Goal: Task Accomplishment & Management: Use online tool/utility

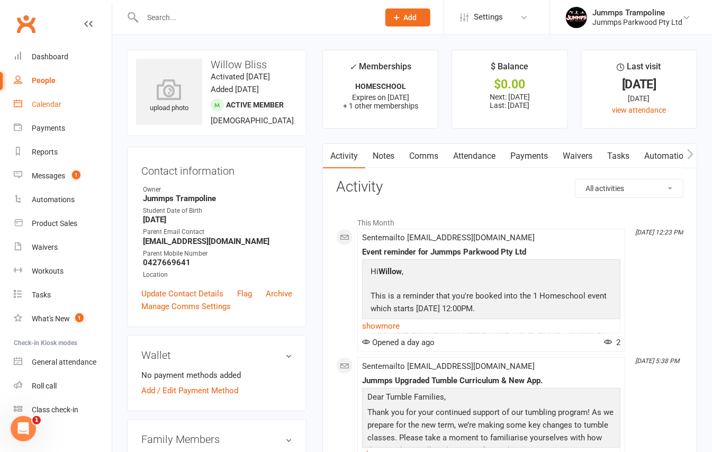
click at [57, 105] on div "Calendar" at bounding box center [47, 104] width 30 height 8
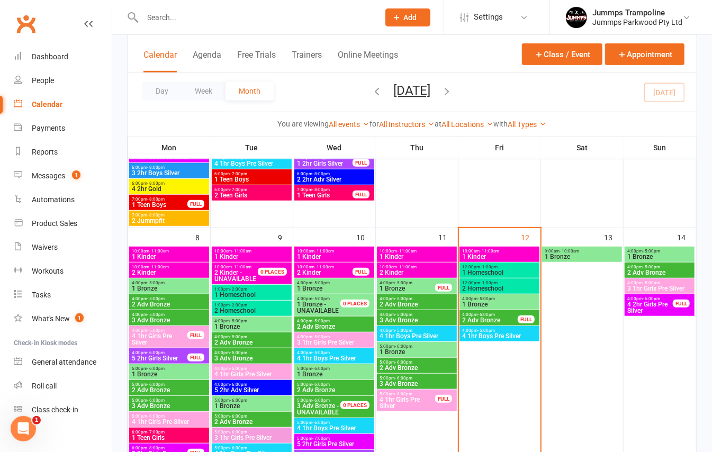
scroll to position [282, 0]
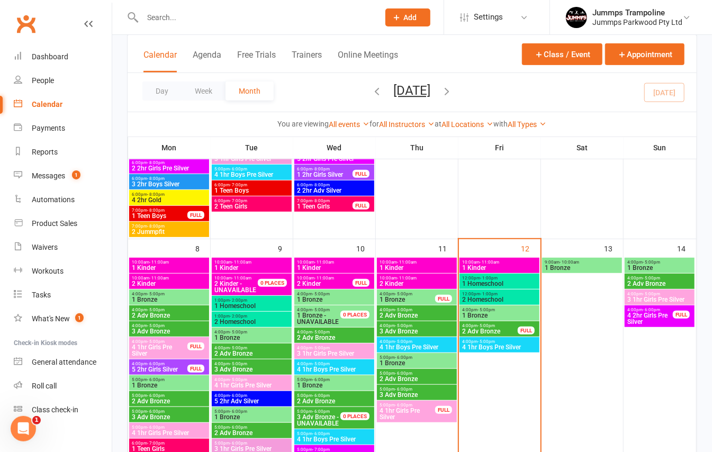
click at [498, 263] on span "- 11:00am" at bounding box center [490, 262] width 20 height 5
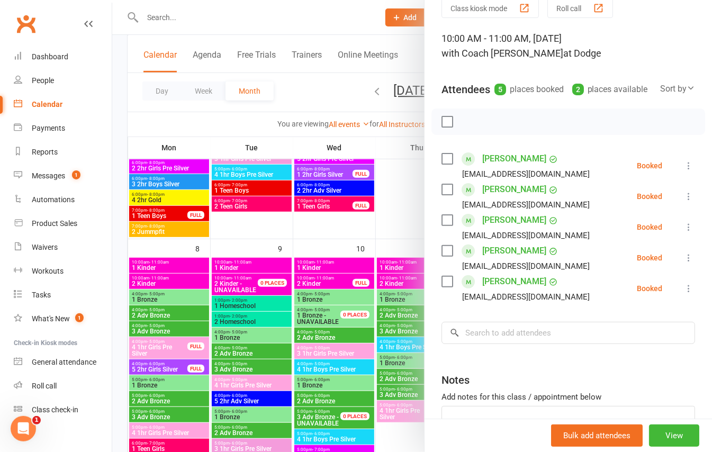
scroll to position [70, 0]
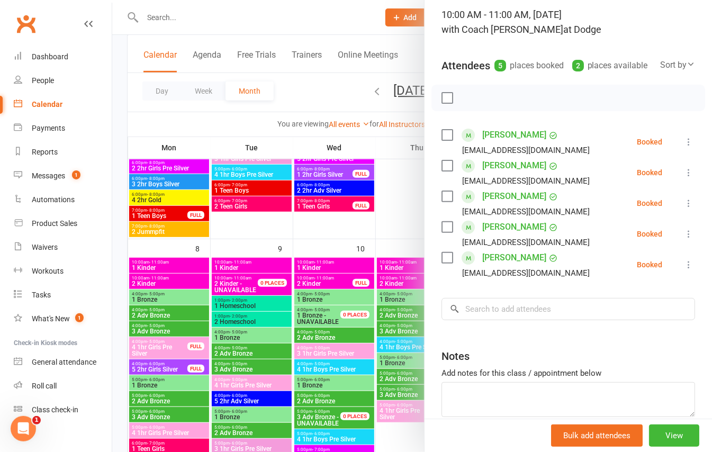
click at [683, 147] on icon at bounding box center [688, 142] width 11 height 11
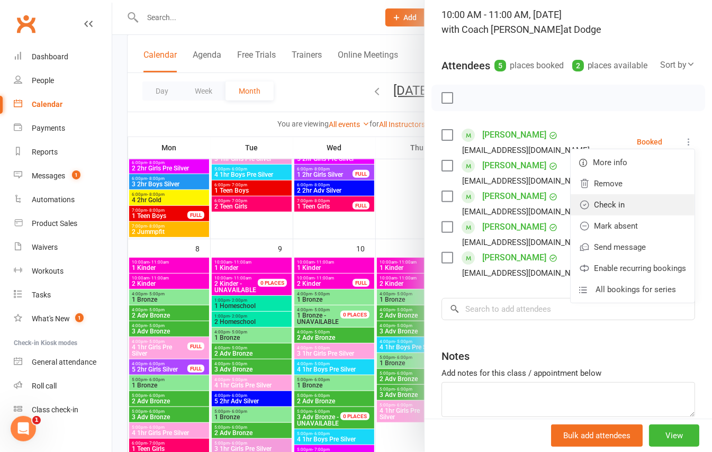
click at [605, 215] on link "Check in" at bounding box center [633, 204] width 124 height 21
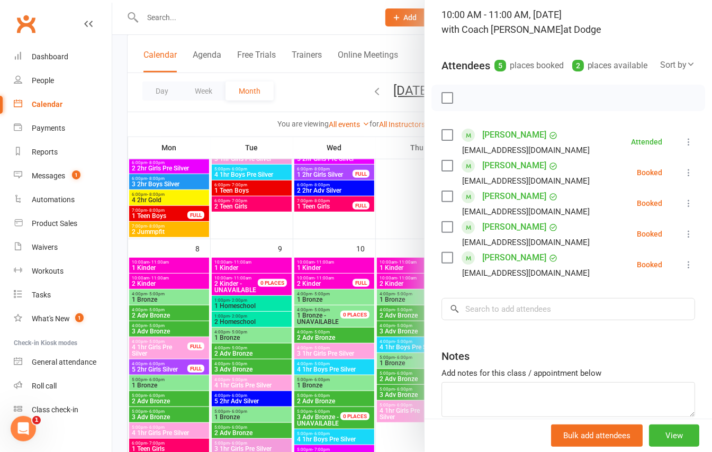
click at [683, 178] on icon at bounding box center [688, 172] width 11 height 11
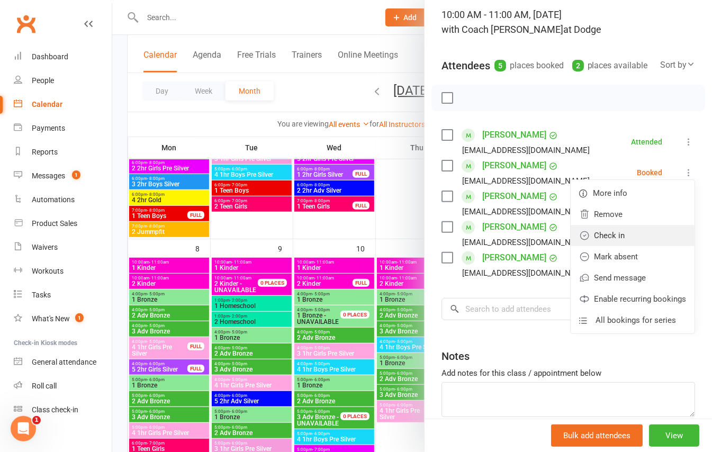
click at [598, 246] on link "Check in" at bounding box center [633, 235] width 124 height 21
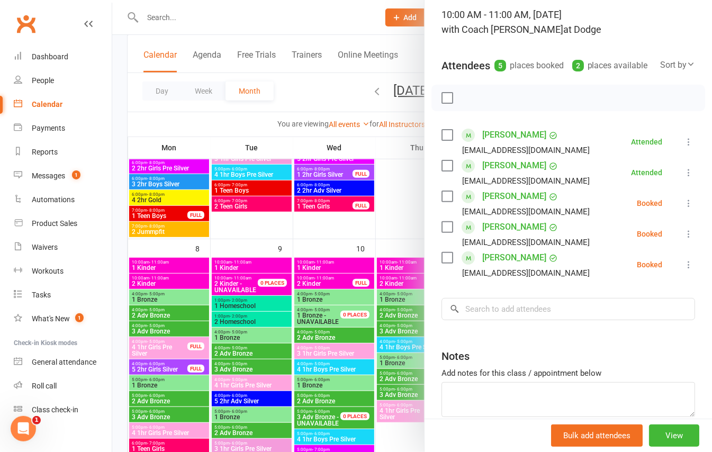
click at [683, 209] on icon at bounding box center [688, 203] width 11 height 11
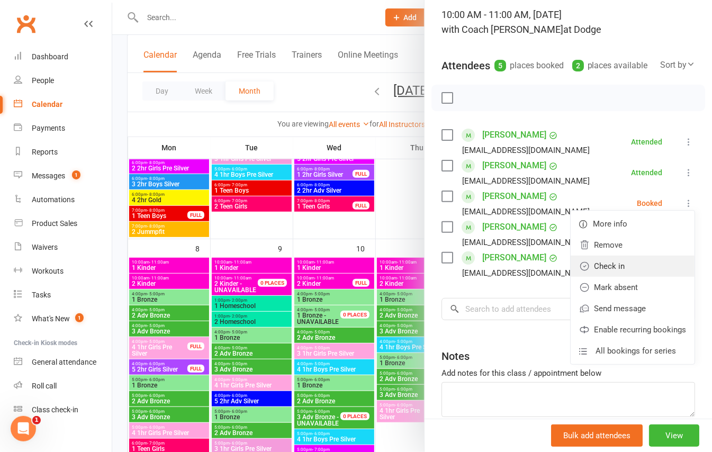
click at [610, 277] on link "Check in" at bounding box center [633, 266] width 124 height 21
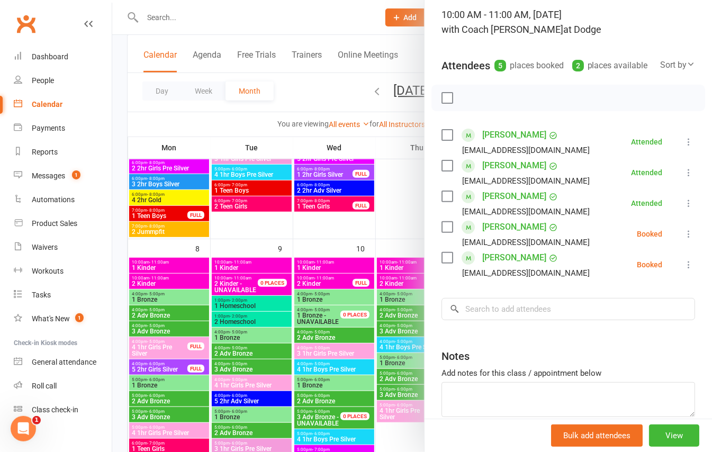
click at [397, 112] on div at bounding box center [412, 226] width 600 height 452
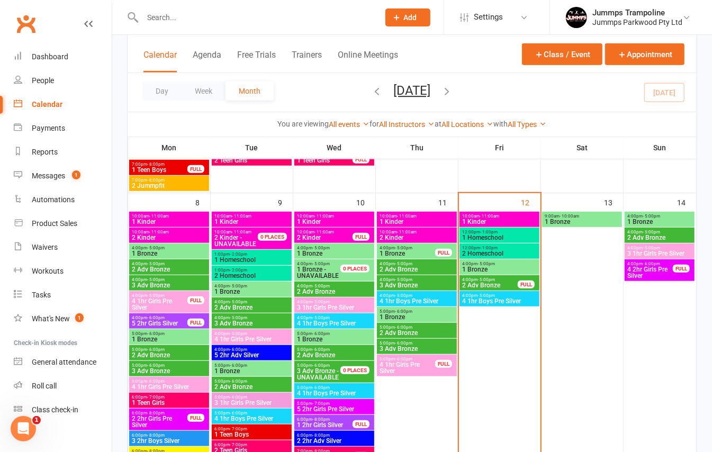
scroll to position [353, 0]
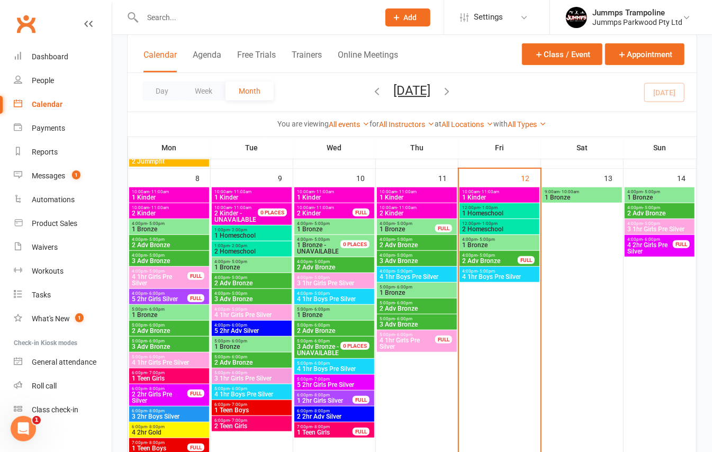
click at [490, 208] on span "- 1:00pm" at bounding box center [488, 207] width 17 height 5
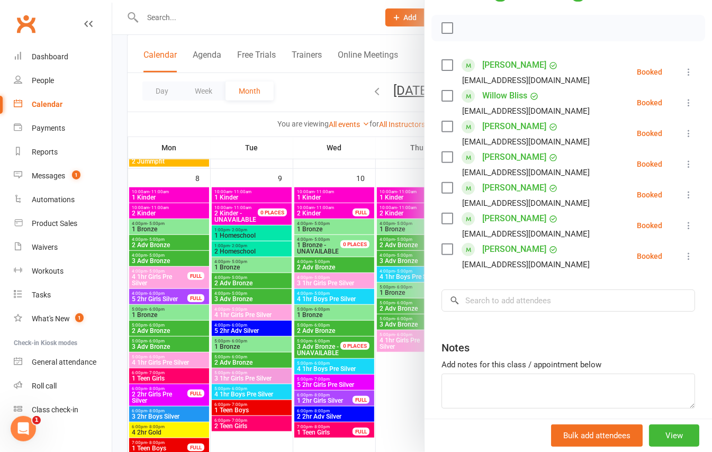
scroll to position [141, 0]
click at [683, 138] on icon at bounding box center [688, 133] width 11 height 11
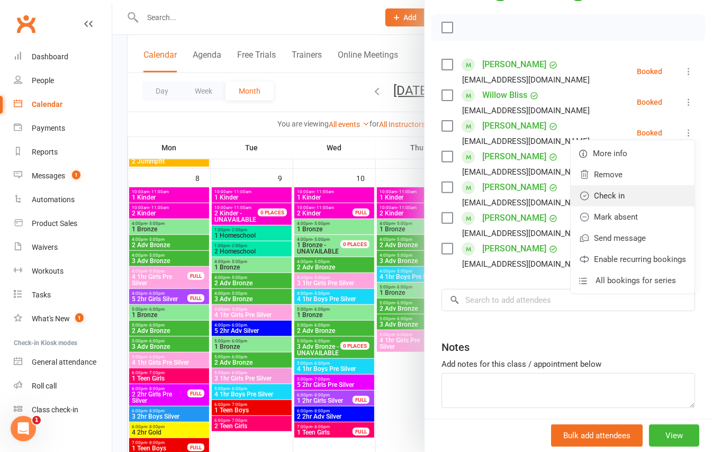
click at [609, 206] on link "Check in" at bounding box center [633, 195] width 124 height 21
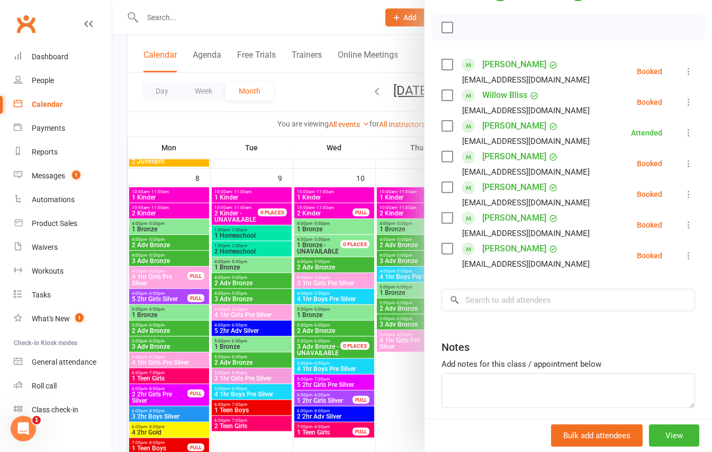
click at [683, 169] on icon at bounding box center [688, 163] width 11 height 11
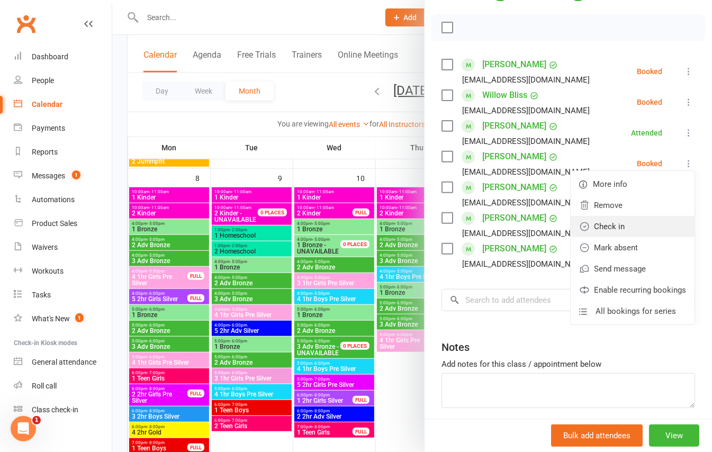
click at [610, 237] on link "Check in" at bounding box center [633, 226] width 124 height 21
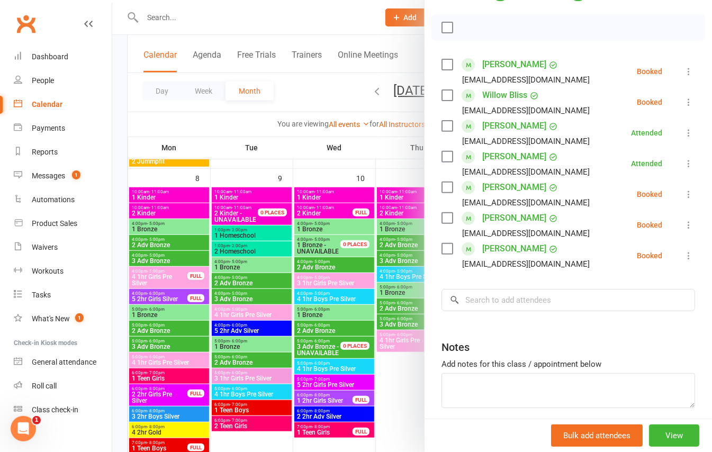
click at [682, 201] on button at bounding box center [688, 194] width 13 height 13
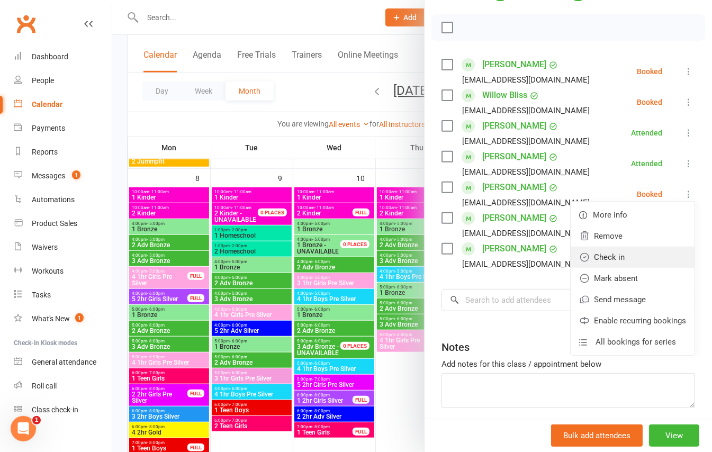
click at [600, 268] on link "Check in" at bounding box center [633, 257] width 124 height 21
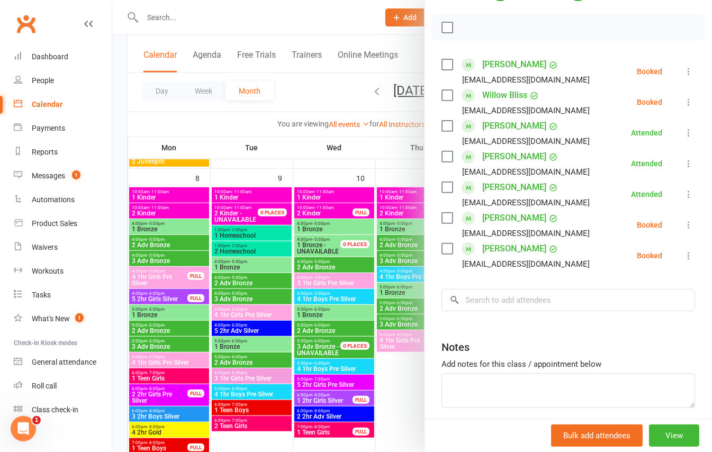
click at [683, 230] on icon at bounding box center [688, 225] width 11 height 11
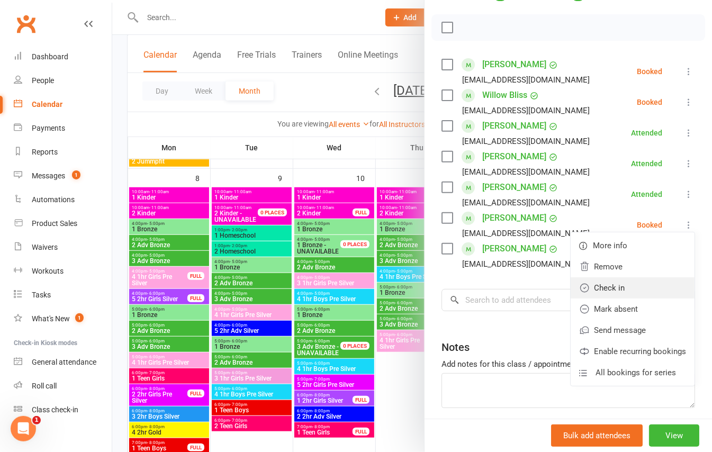
click at [594, 299] on link "Check in" at bounding box center [633, 287] width 124 height 21
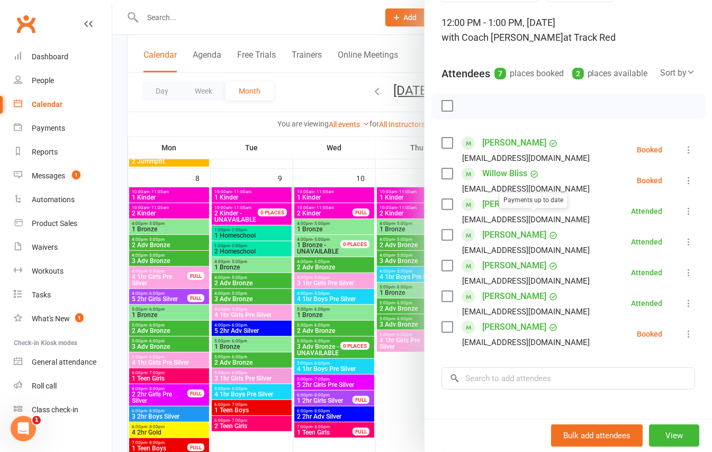
scroll to position [0, 0]
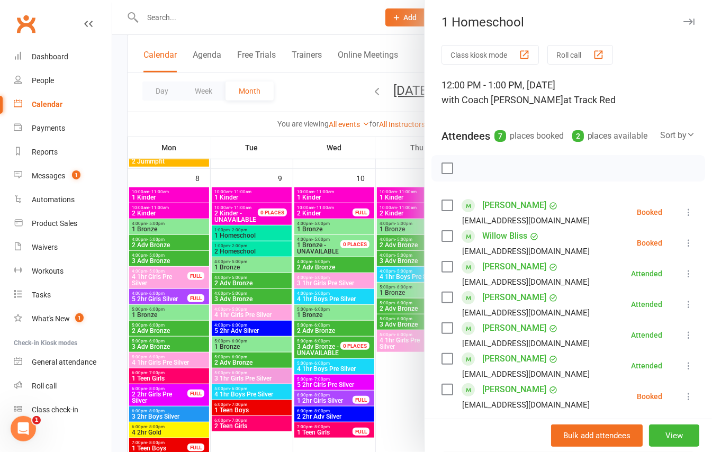
click at [399, 170] on div at bounding box center [412, 226] width 600 height 452
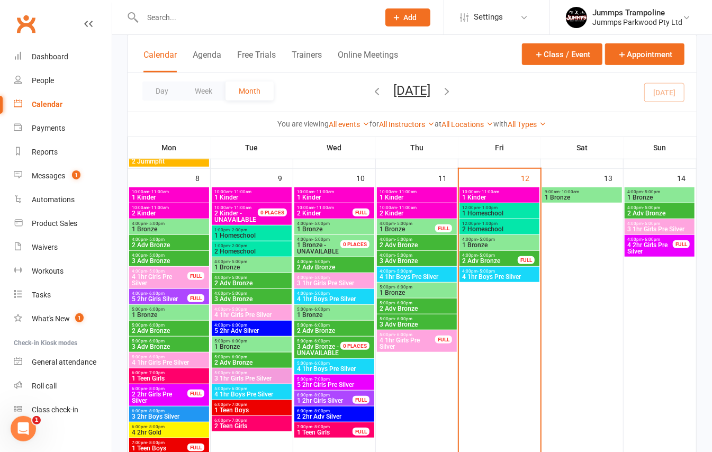
click at [502, 227] on span "2 Homeschool" at bounding box center [500, 229] width 76 height 6
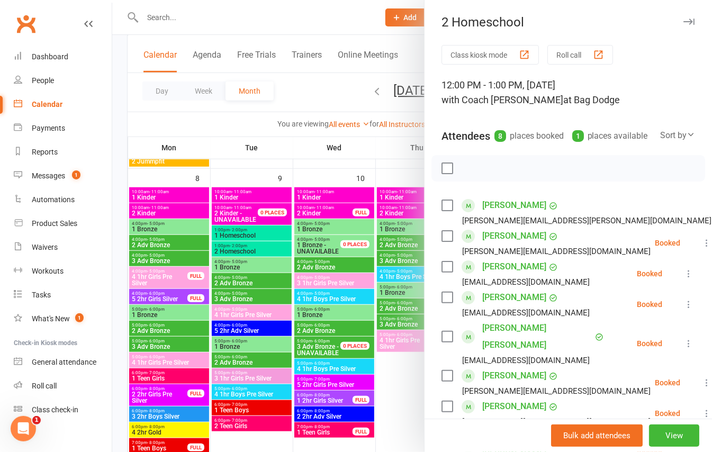
click at [701, 248] on icon at bounding box center [706, 243] width 11 height 11
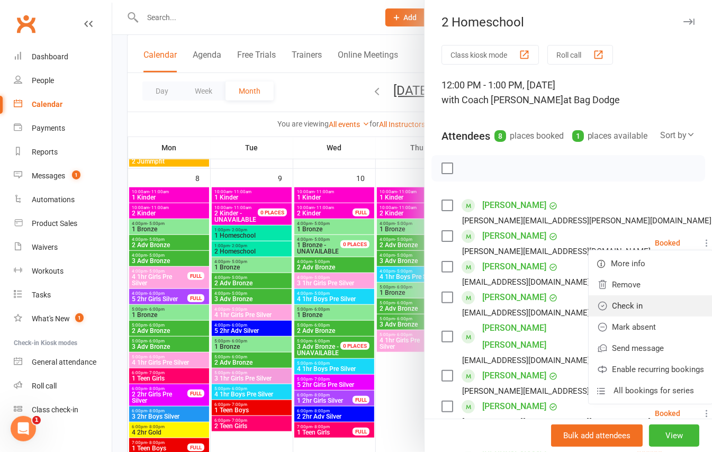
click at [604, 317] on link "Check in" at bounding box center [651, 305] width 124 height 21
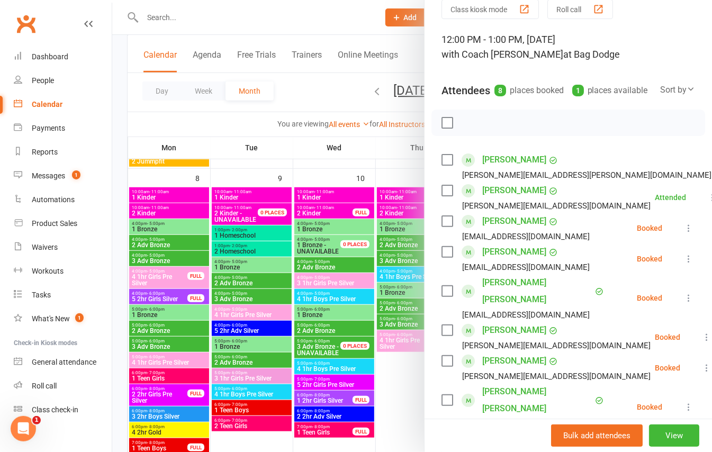
scroll to position [70, 0]
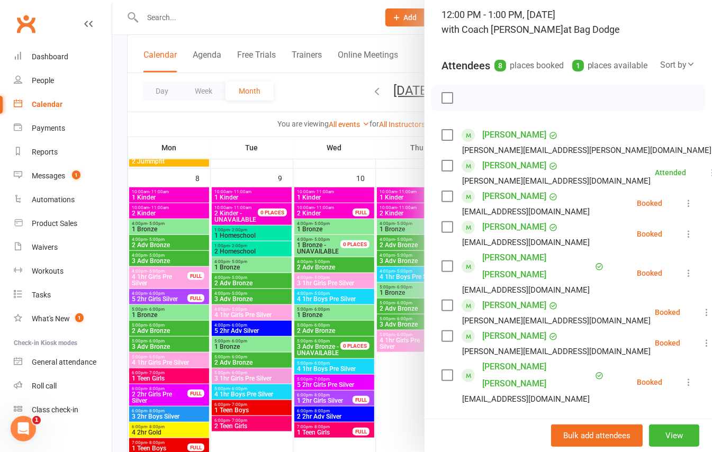
click at [683, 209] on icon at bounding box center [688, 203] width 11 height 11
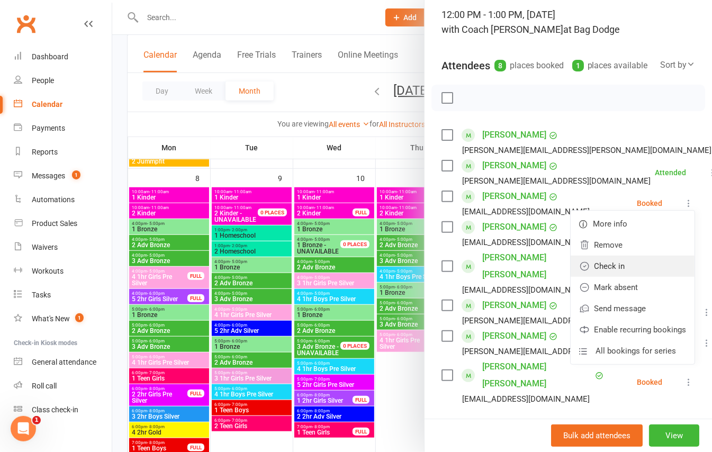
click at [600, 277] on link "Check in" at bounding box center [633, 266] width 124 height 21
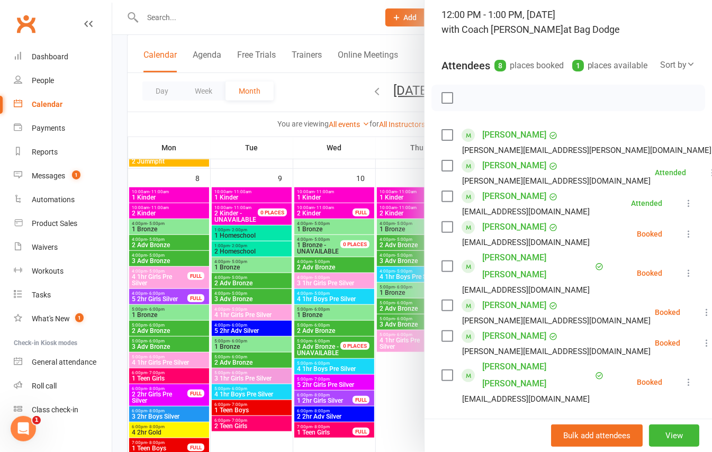
click at [683, 239] on icon at bounding box center [688, 234] width 11 height 11
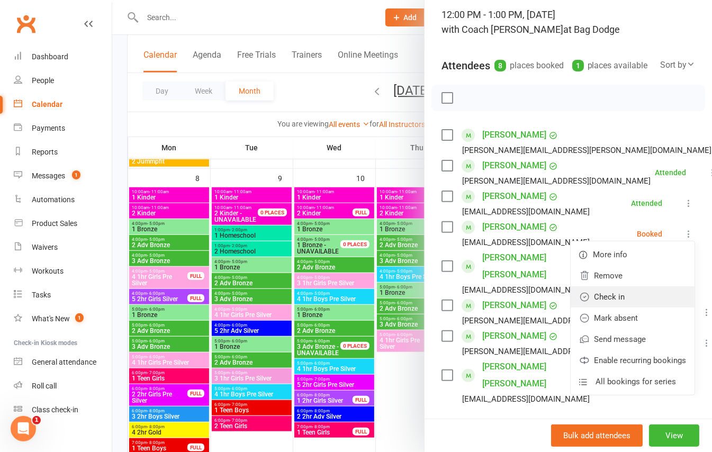
click at [625, 308] on link "Check in" at bounding box center [633, 296] width 124 height 21
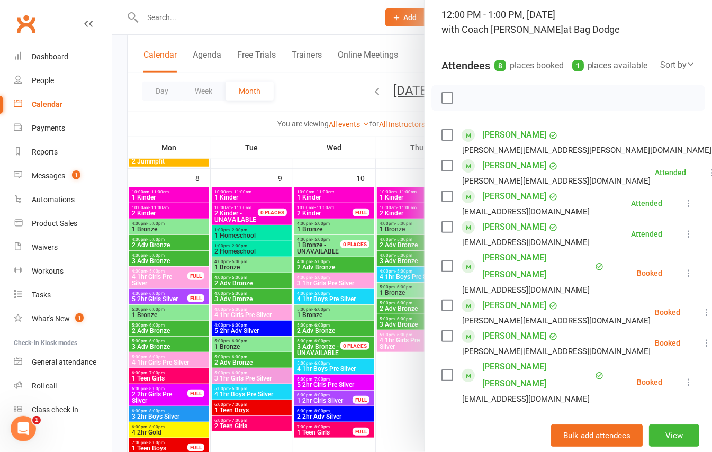
click at [683, 277] on icon at bounding box center [688, 273] width 11 height 11
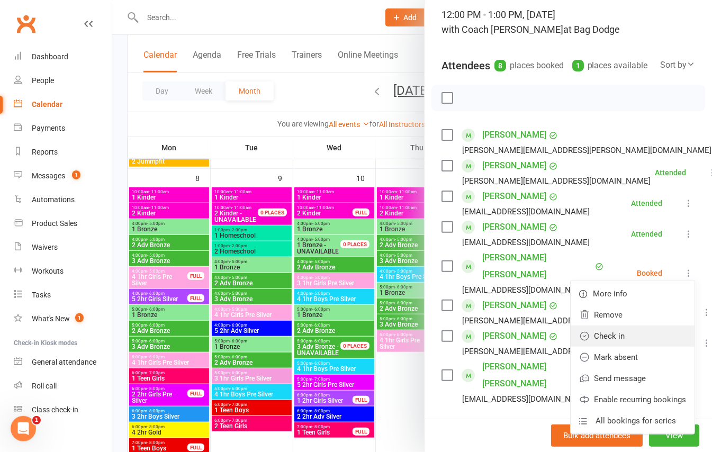
click at [599, 339] on link "Check in" at bounding box center [633, 336] width 124 height 21
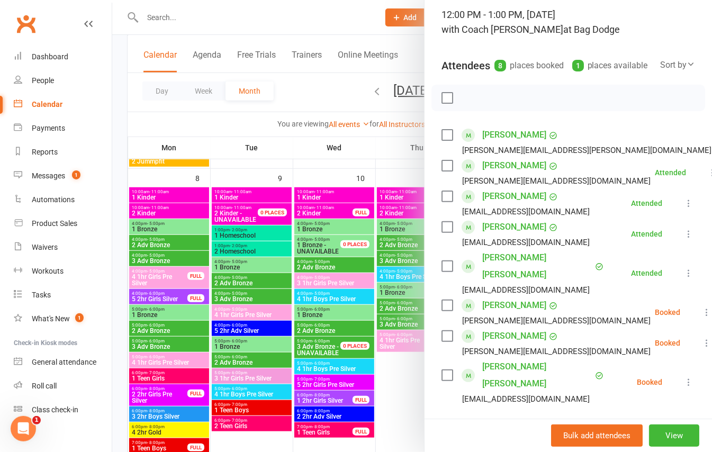
click at [683, 377] on icon at bounding box center [688, 382] width 11 height 11
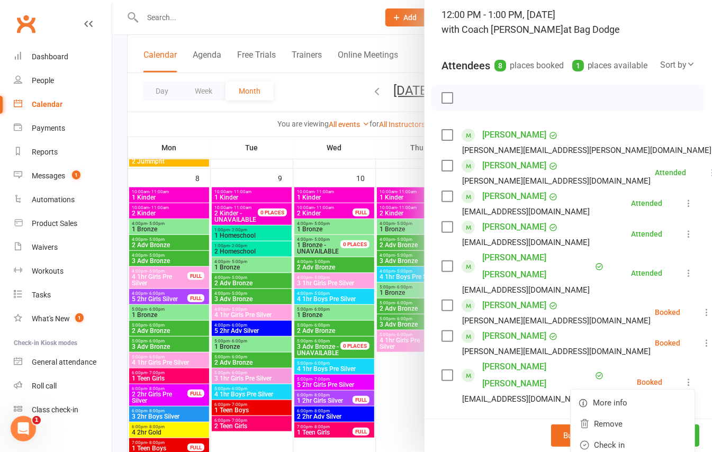
click at [683, 377] on icon at bounding box center [688, 382] width 11 height 11
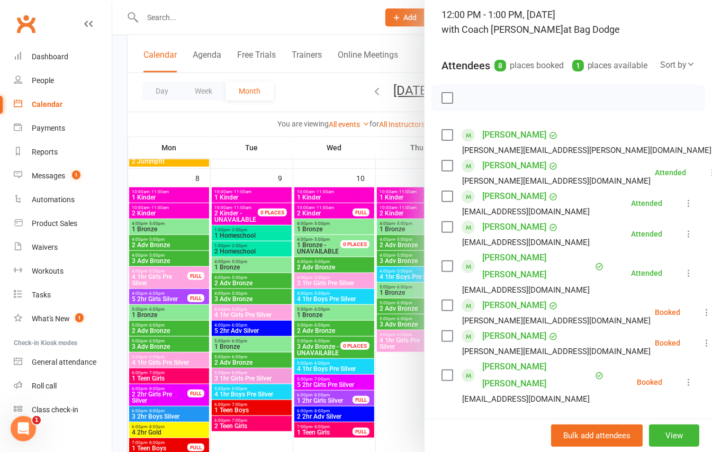
click at [683, 377] on icon at bounding box center [688, 382] width 11 height 11
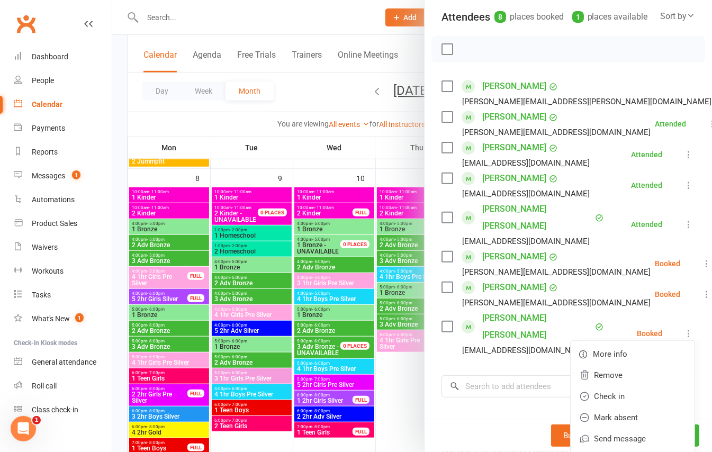
scroll to position [141, 0]
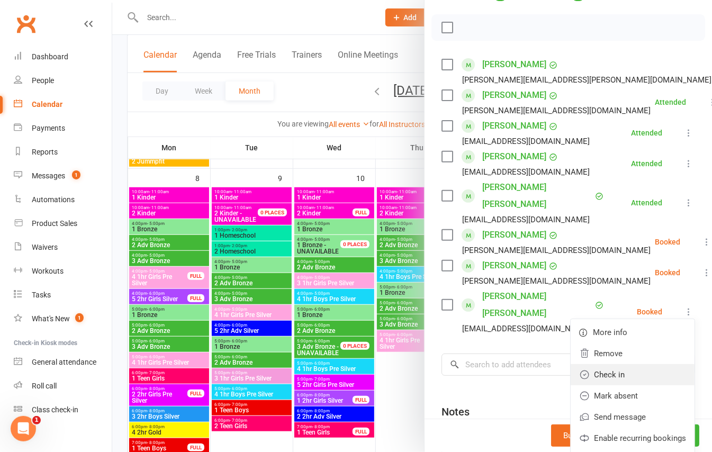
click at [598, 364] on link "Check in" at bounding box center [633, 374] width 124 height 21
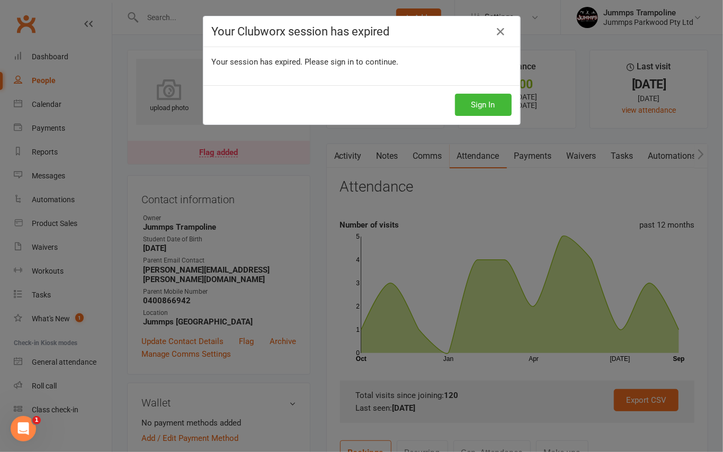
scroll to position [9, 0]
